Goal: Task Accomplishment & Management: Complete application form

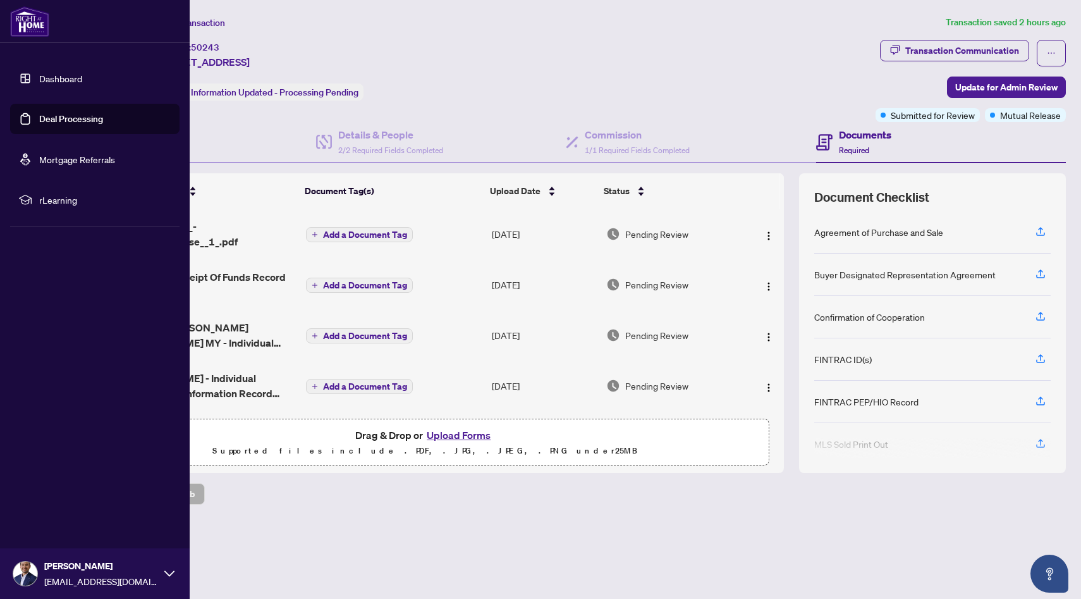
click at [51, 83] on link "Dashboard" at bounding box center [60, 78] width 43 height 11
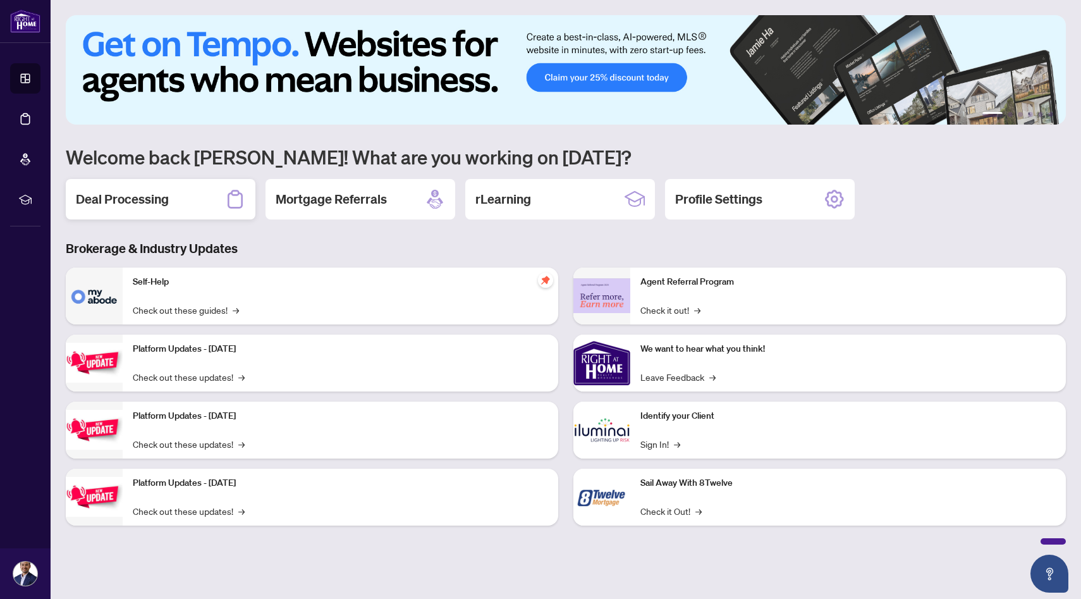
click at [132, 207] on h2 "Deal Processing" at bounding box center [122, 199] width 93 height 18
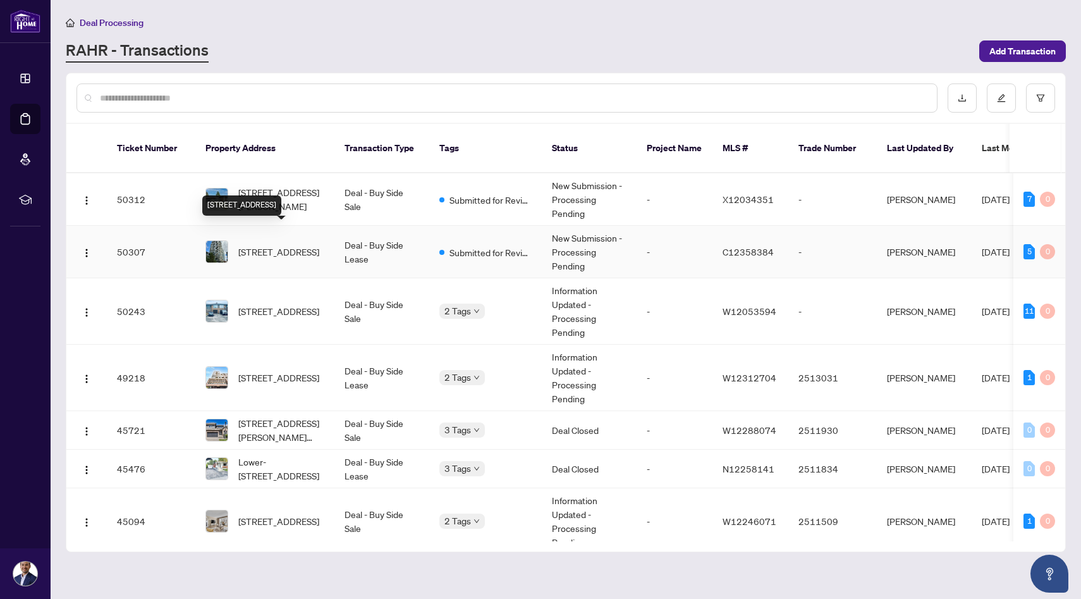
click at [314, 245] on span "[STREET_ADDRESS]" at bounding box center [278, 252] width 81 height 14
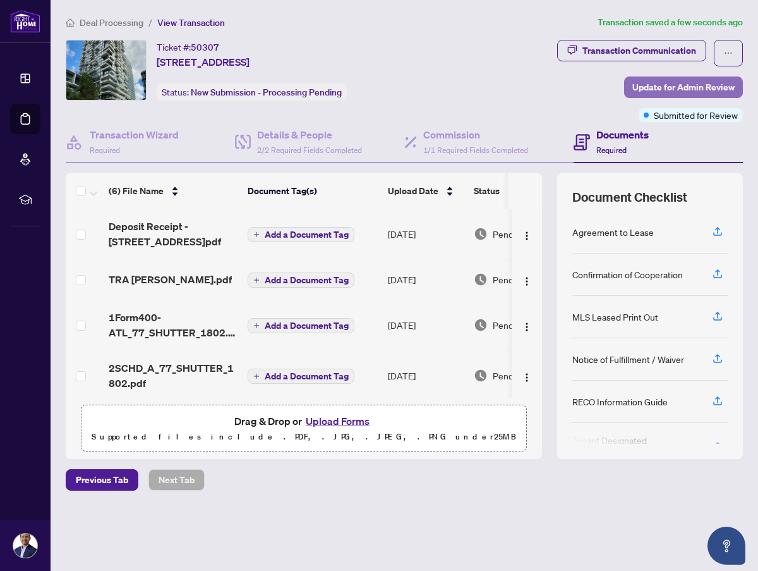
click at [666, 90] on span "Update for Admin Review" at bounding box center [684, 87] width 102 height 20
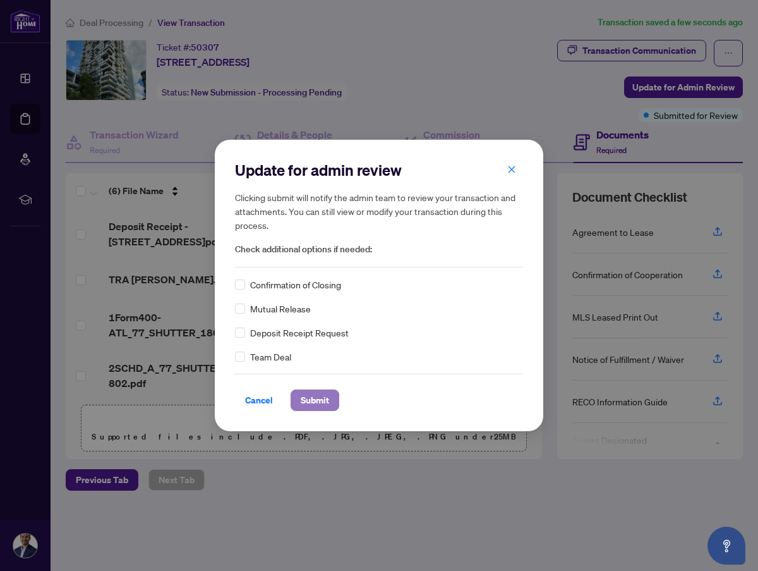
click at [312, 400] on span "Submit" at bounding box center [315, 400] width 28 height 20
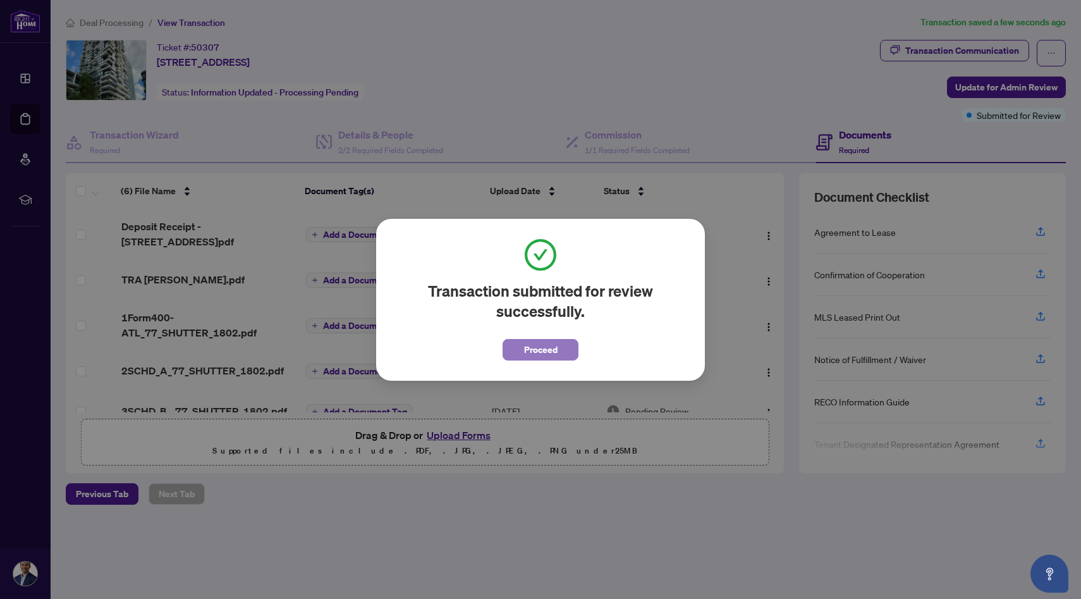
click at [564, 348] on button "Proceed" at bounding box center [540, 349] width 76 height 21
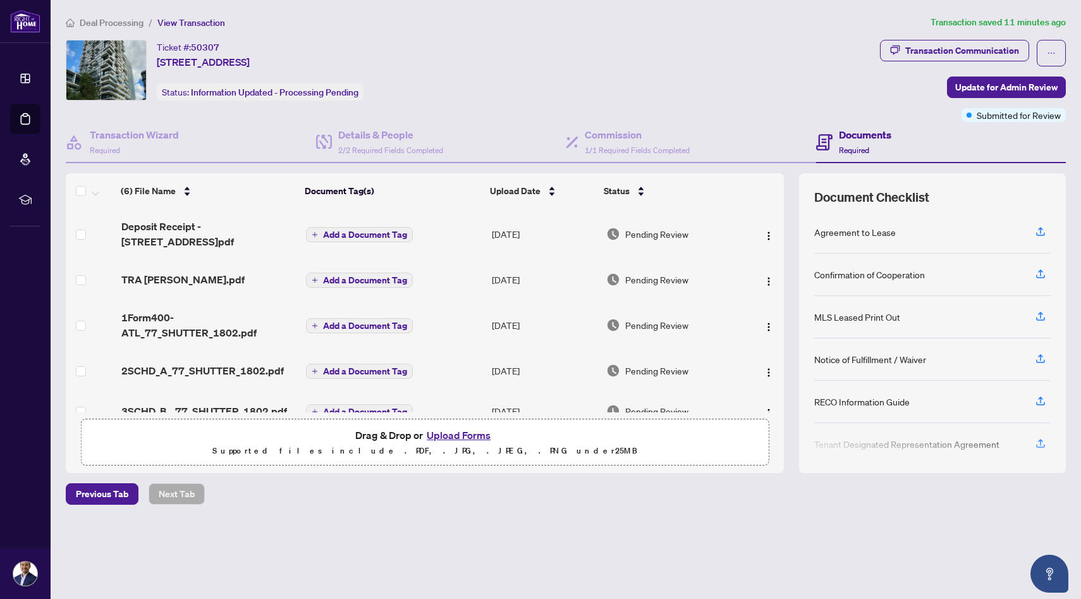
click at [551, 53] on div "Ticket #: 50307 1802-77 Shuter St, Toronto, Ontario M5B 0B8, Canada Status: Inf…" at bounding box center [470, 70] width 809 height 61
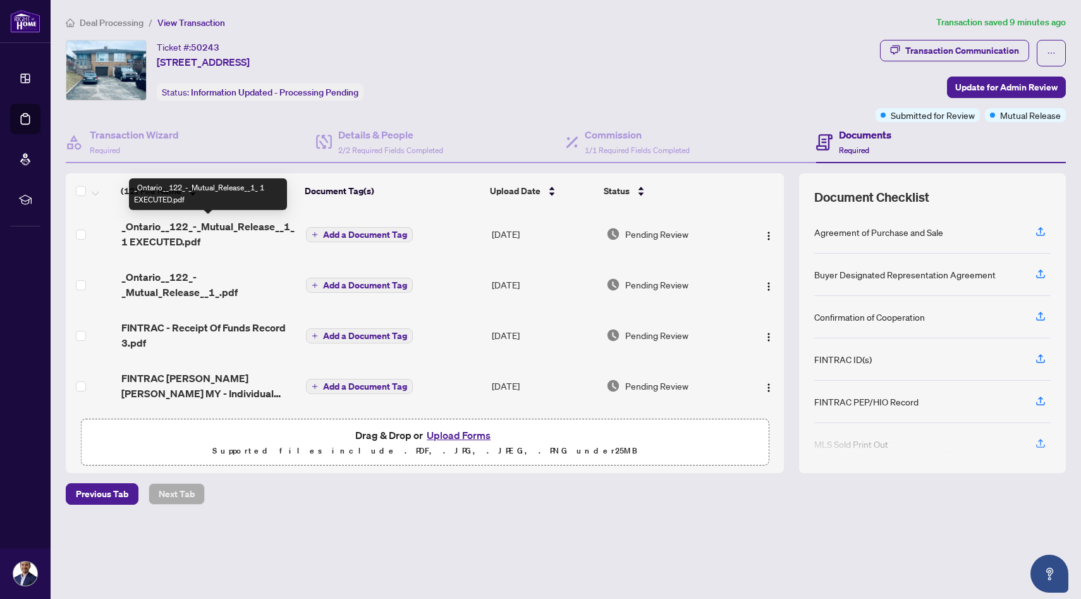
click at [255, 233] on span "_Ontario__122_-_Mutual_Release__1_ 1 EXECUTED.pdf" at bounding box center [208, 234] width 174 height 30
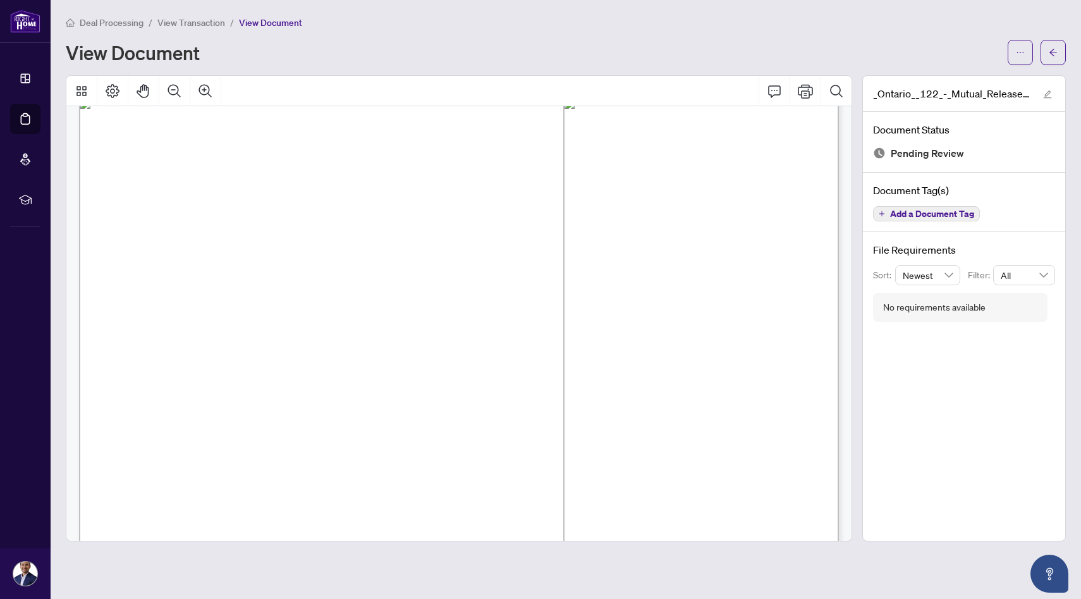
scroll to position [474, 0]
click at [1018, 64] on div "Deal Processing / View Transaction / View Document View Document _Ontario__122_…" at bounding box center [566, 278] width 1000 height 526
click at [1020, 53] on icon "ellipsis" at bounding box center [1020, 52] width 9 height 9
click at [972, 82] on span "Download" at bounding box center [975, 80] width 96 height 14
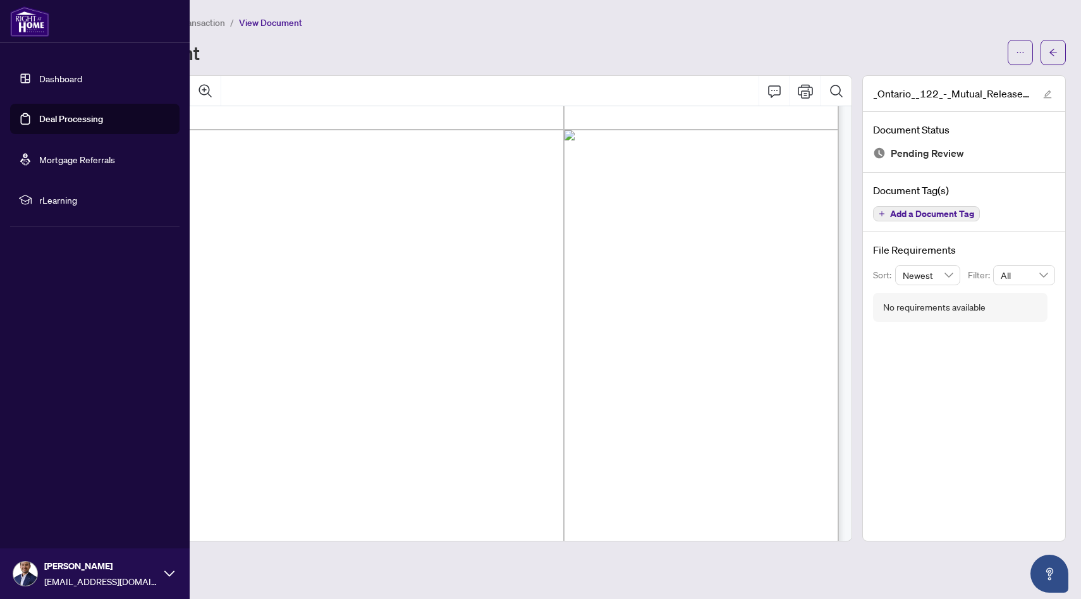
click at [39, 77] on link "Dashboard" at bounding box center [60, 78] width 43 height 11
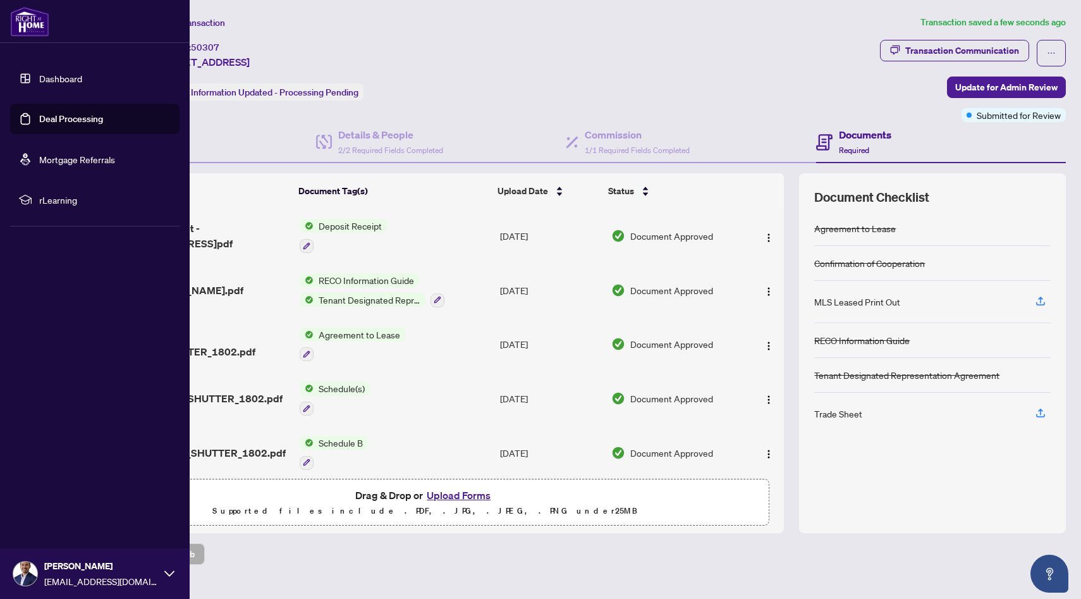
click at [46, 73] on link "Dashboard" at bounding box center [60, 78] width 43 height 11
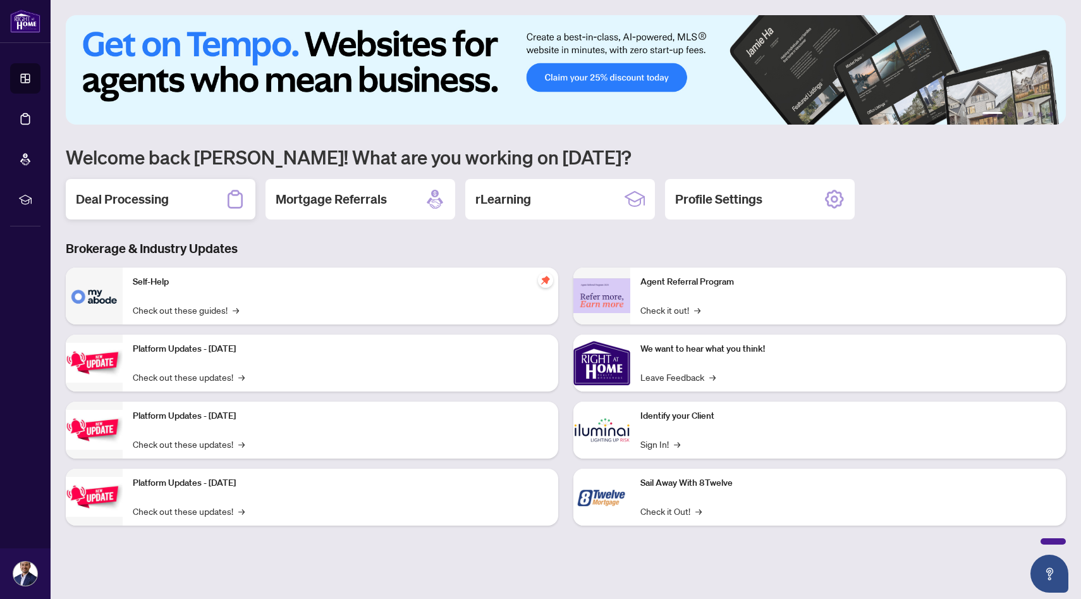
click at [118, 193] on h2 "Deal Processing" at bounding box center [122, 199] width 93 height 18
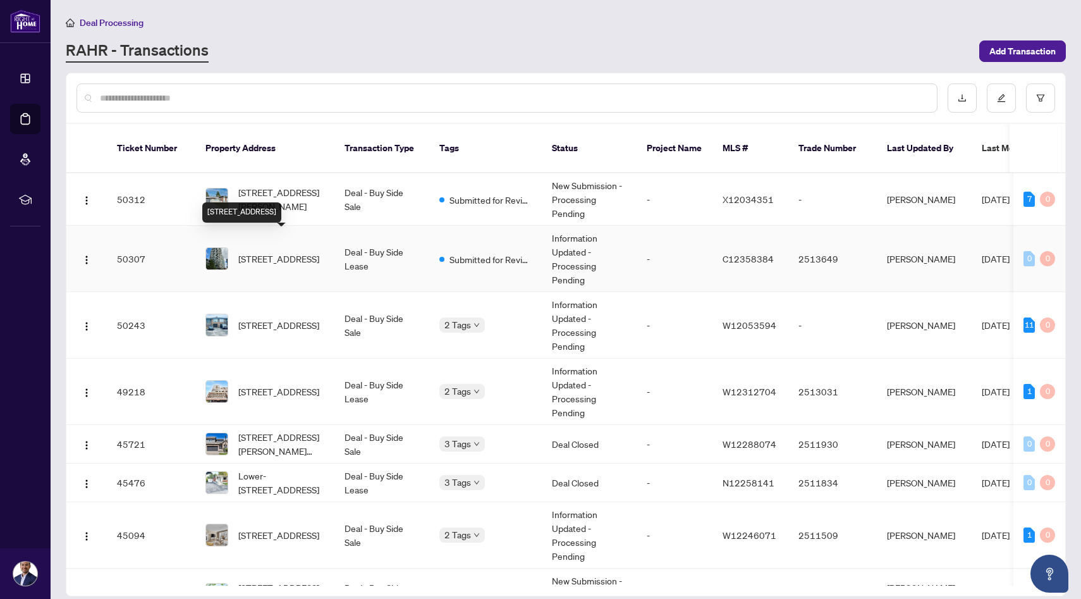
click at [260, 252] on span "[STREET_ADDRESS]" at bounding box center [278, 259] width 81 height 14
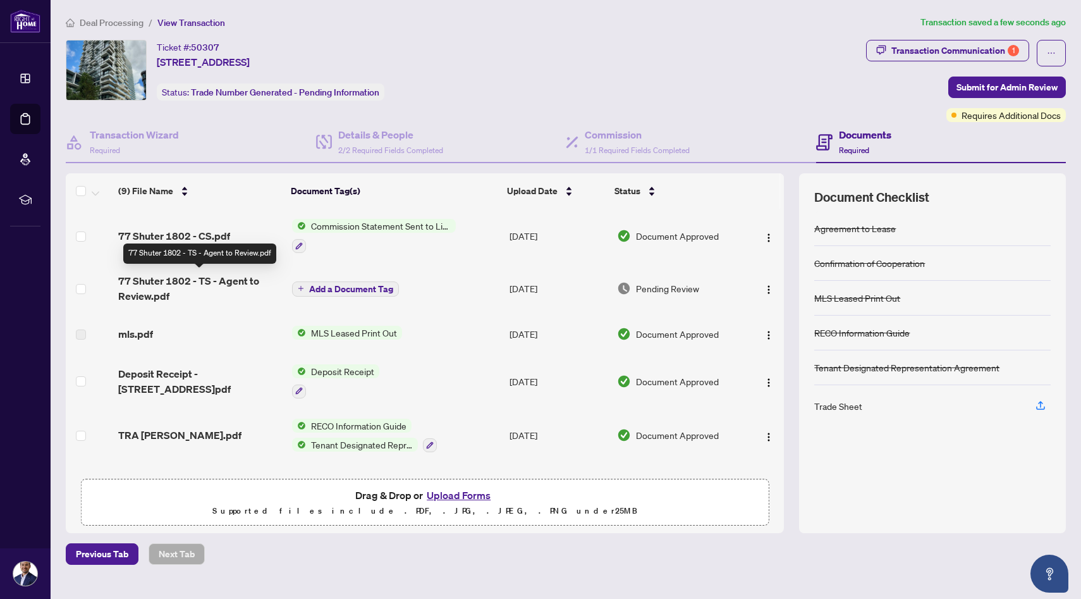
click at [197, 279] on span "77 Shuter 1802 - TS - Agent to Review.pdf" at bounding box center [200, 288] width 164 height 30
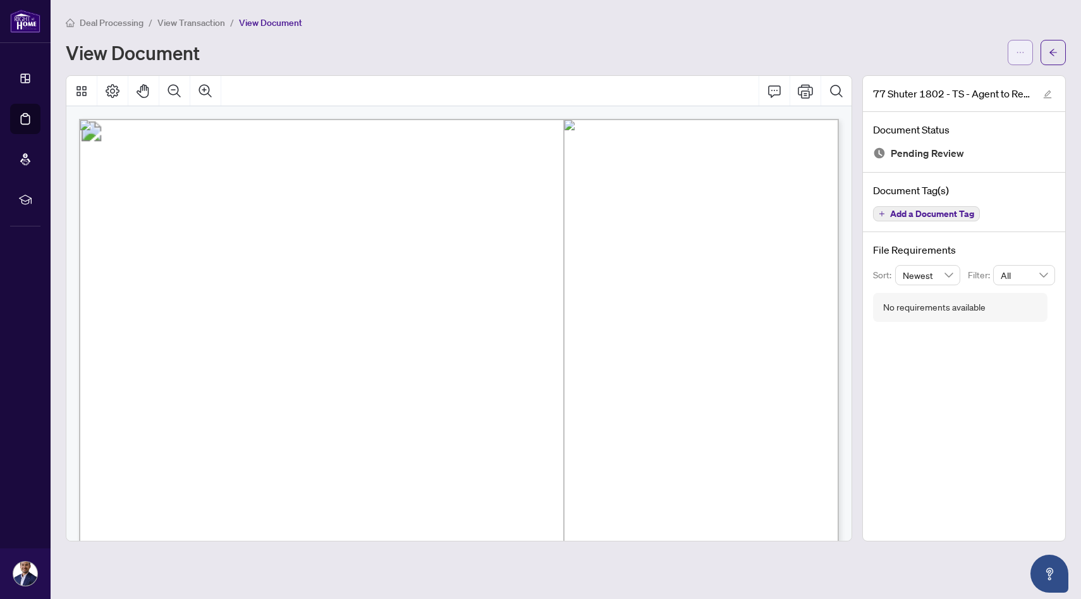
click at [1023, 57] on span "button" at bounding box center [1020, 52] width 9 height 20
click at [971, 80] on span "Download" at bounding box center [975, 80] width 96 height 14
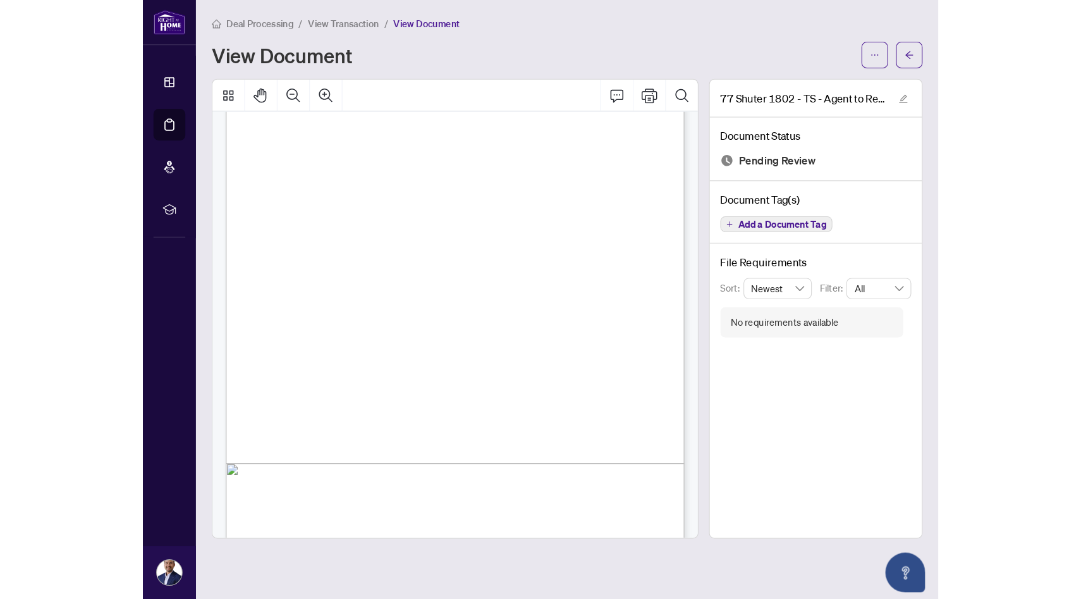
scroll to position [185, 0]
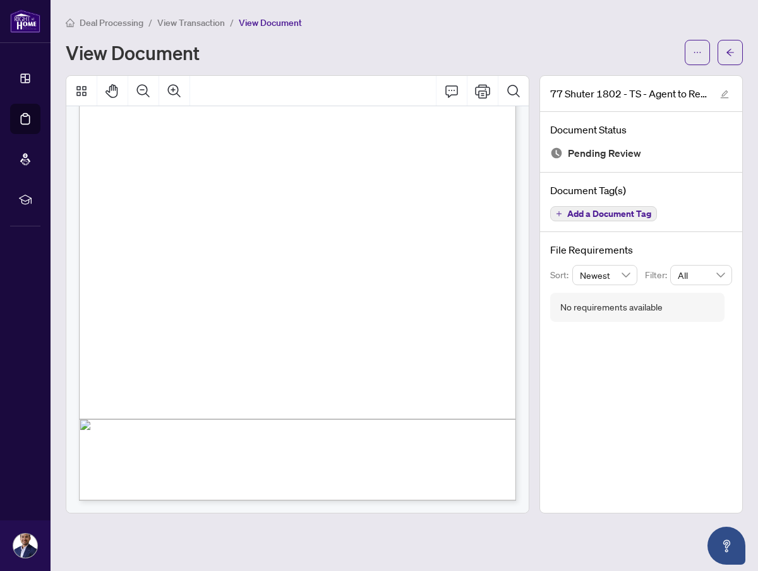
click at [209, 22] on span "View Transaction" at bounding box center [191, 22] width 68 height 11
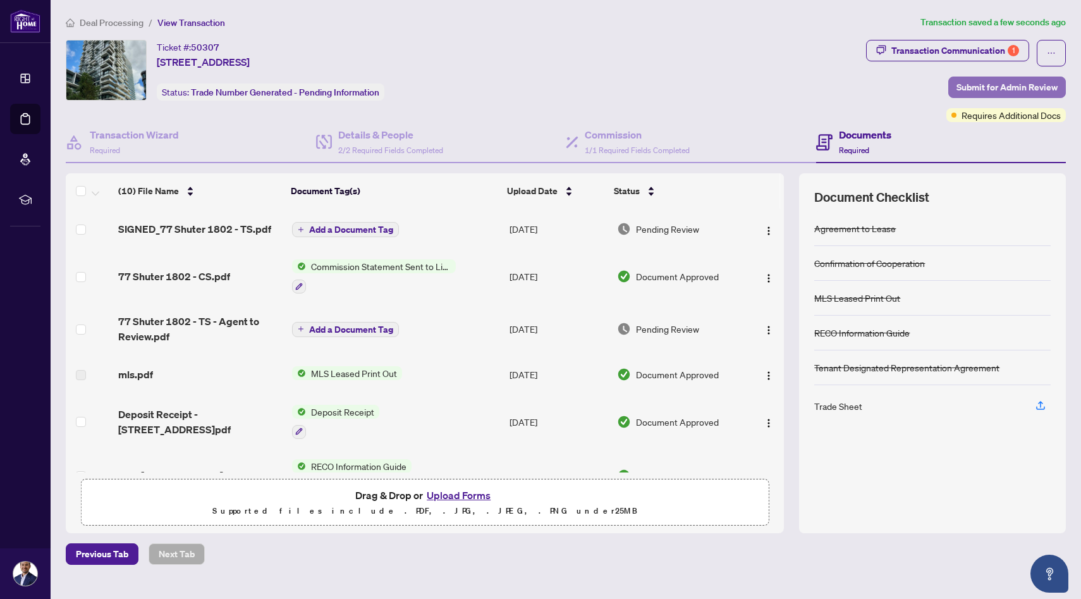
click at [994, 87] on span "Submit for Admin Review" at bounding box center [1006, 87] width 101 height 20
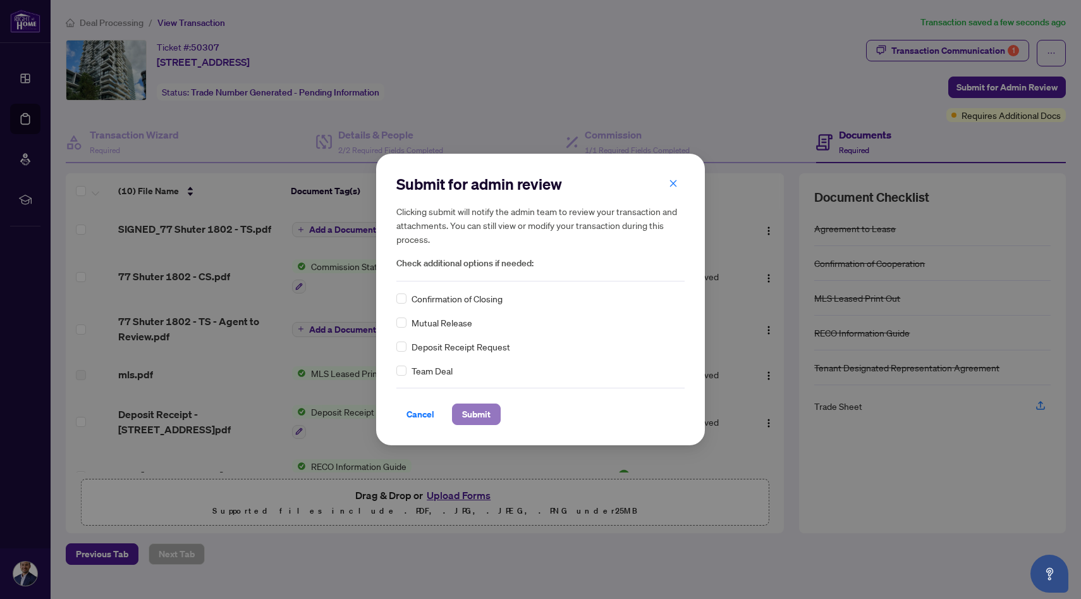
click at [490, 408] on span "Submit" at bounding box center [476, 414] width 28 height 20
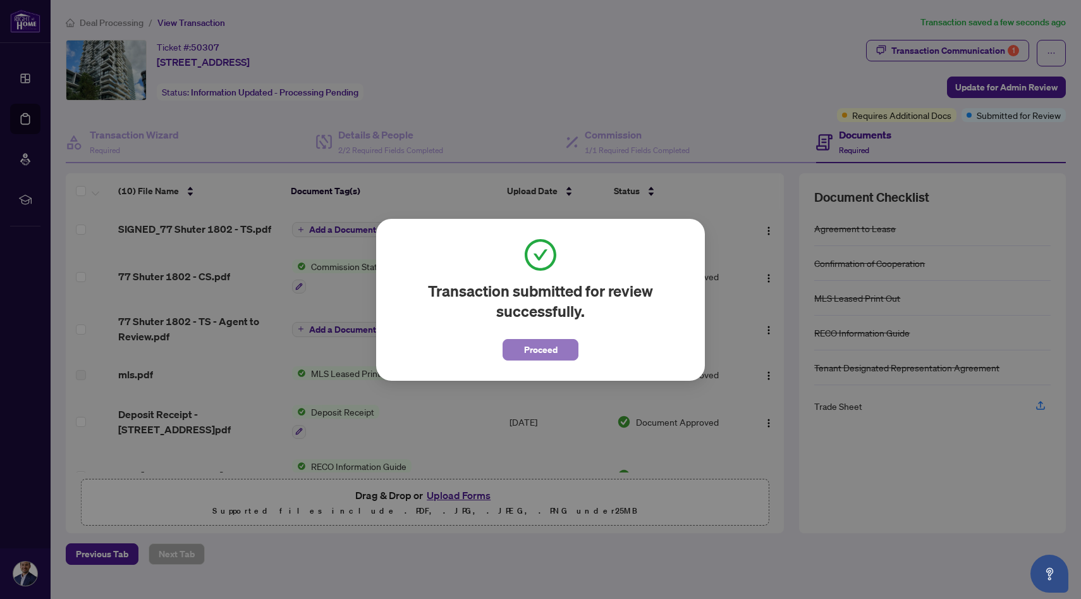
click at [555, 346] on span "Proceed" at bounding box center [540, 349] width 33 height 20
